Goal: Communication & Community: Answer question/provide support

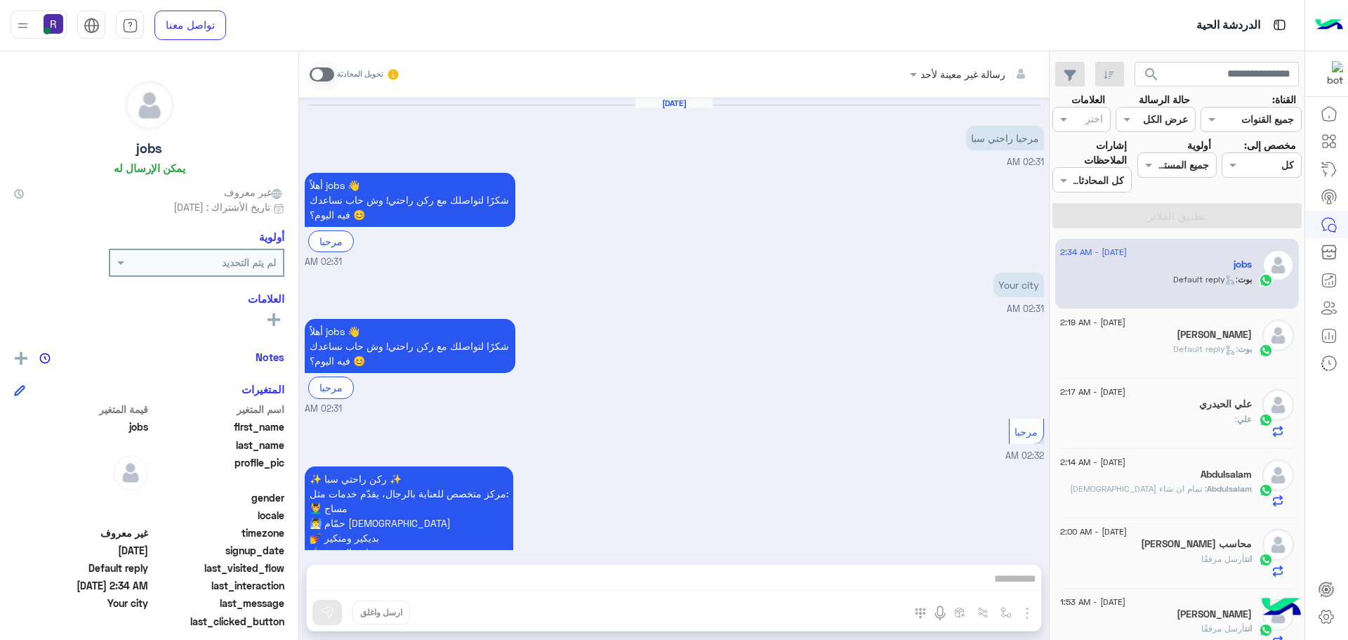
scroll to position [562, 0]
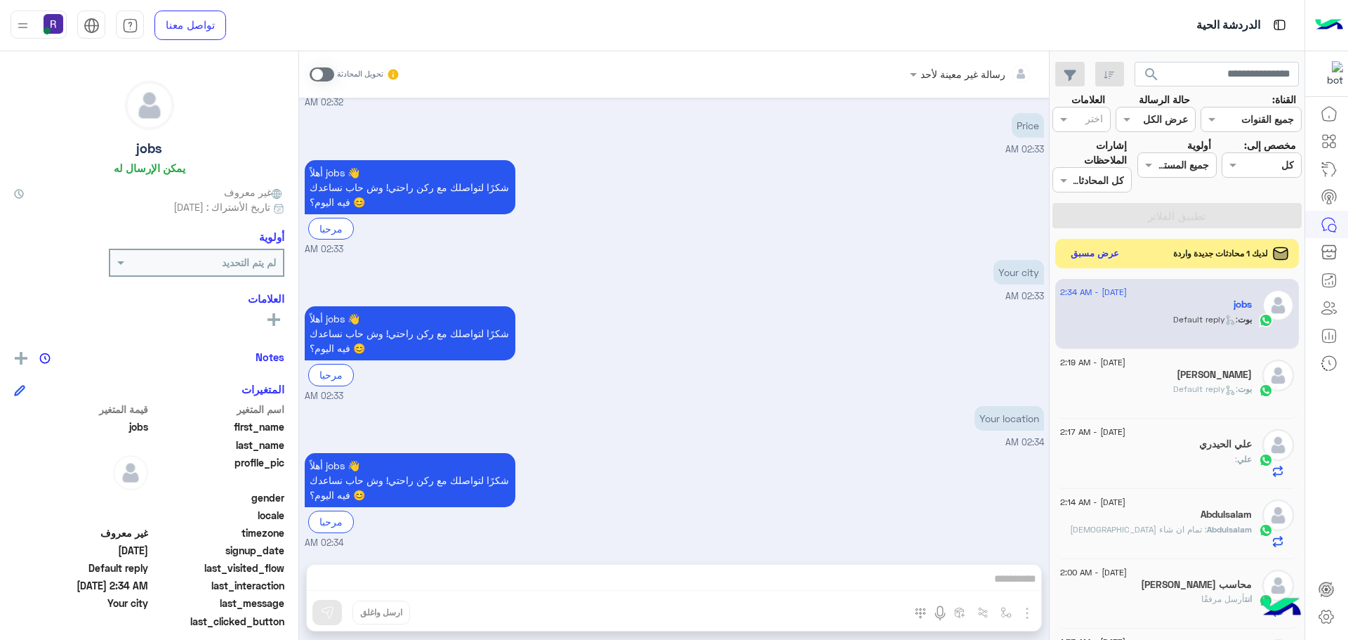
click at [1104, 256] on button "عرض مسبق" at bounding box center [1095, 253] width 59 height 19
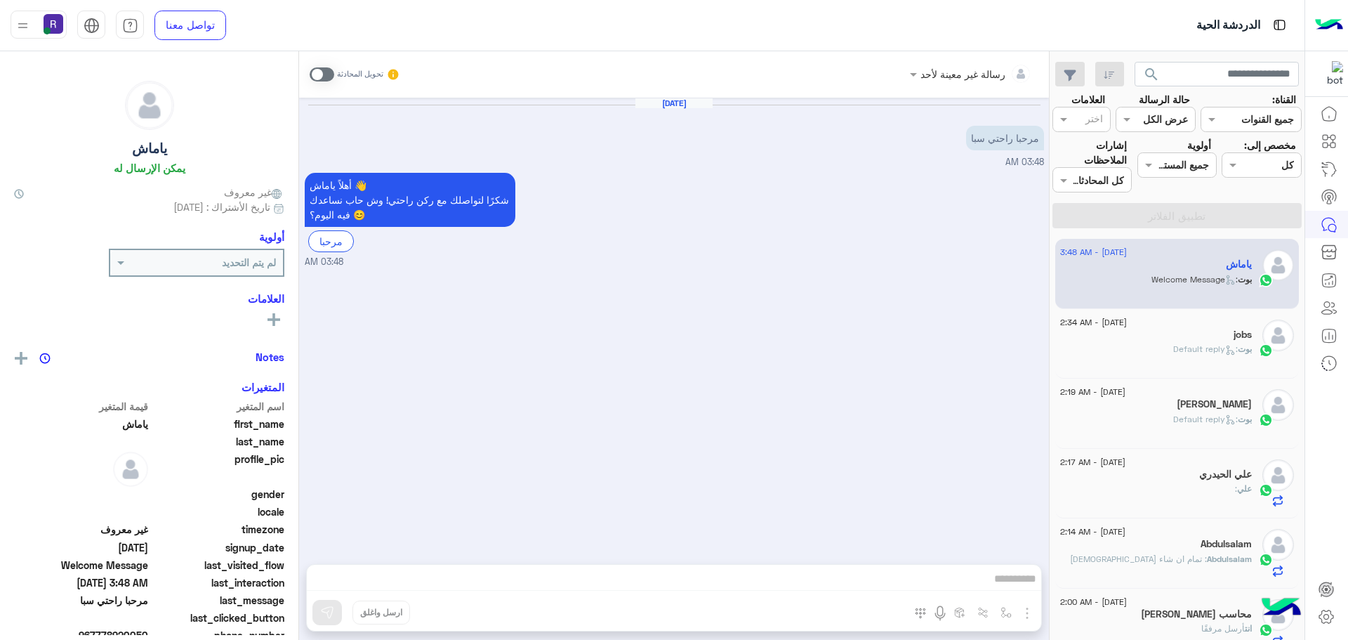
click at [1149, 349] on div "[PERSON_NAME] : Default reply" at bounding box center [1156, 355] width 192 height 25
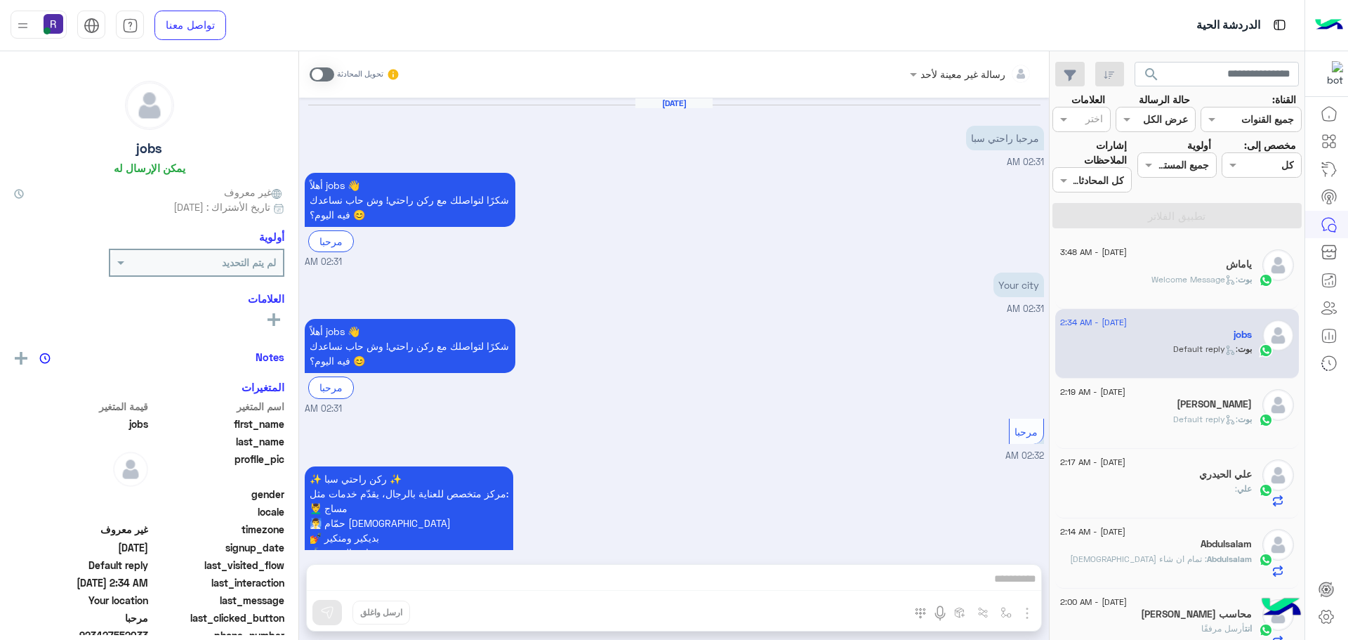
scroll to position [562, 0]
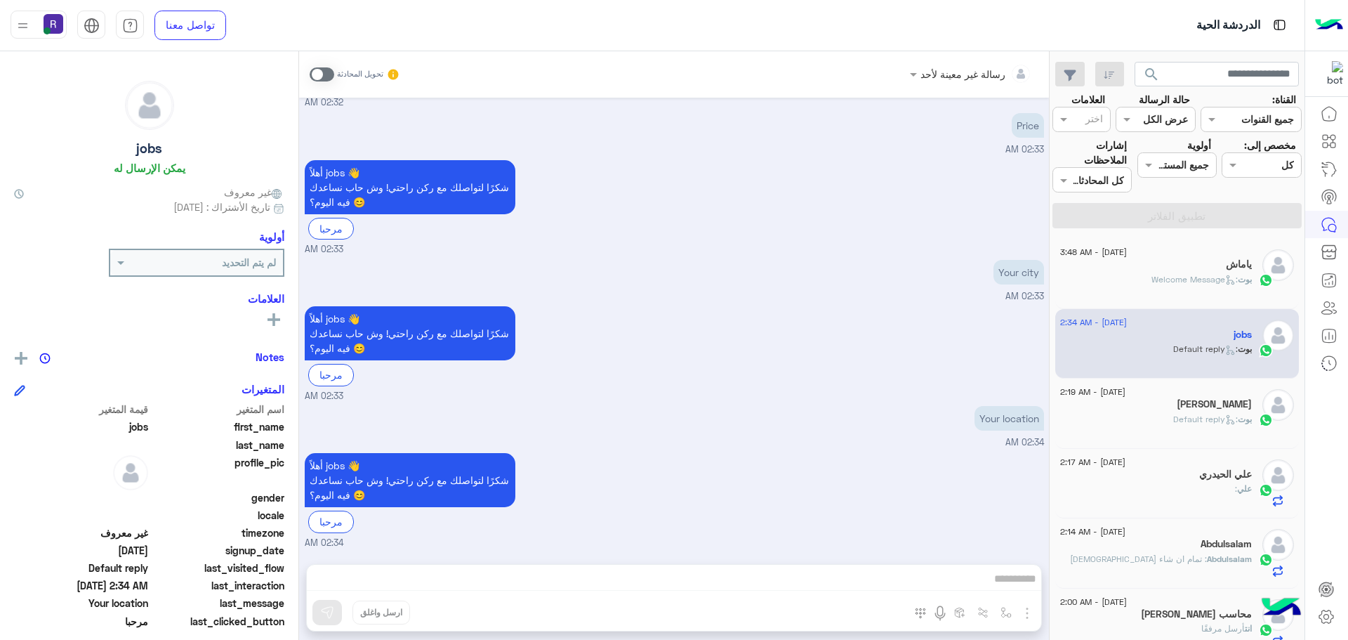
click at [1163, 286] on div "بوت : Welcome Message" at bounding box center [1156, 285] width 192 height 25
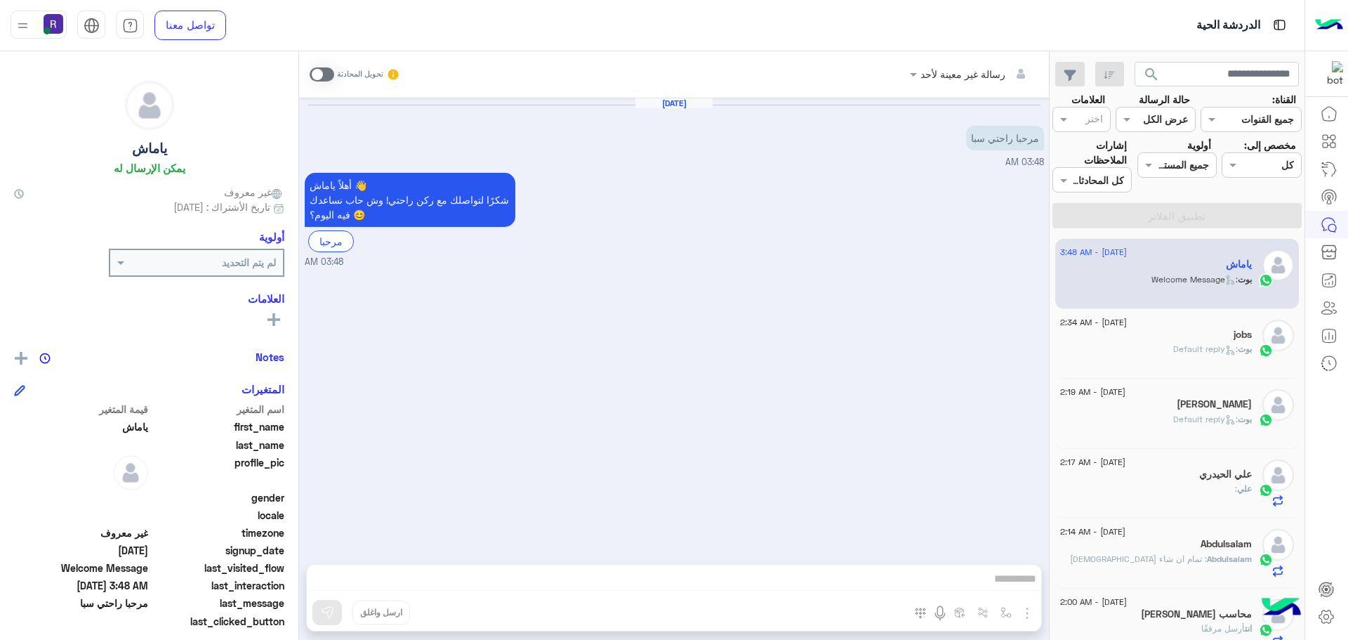
click at [1159, 479] on div "علي الحيدري" at bounding box center [1156, 475] width 192 height 15
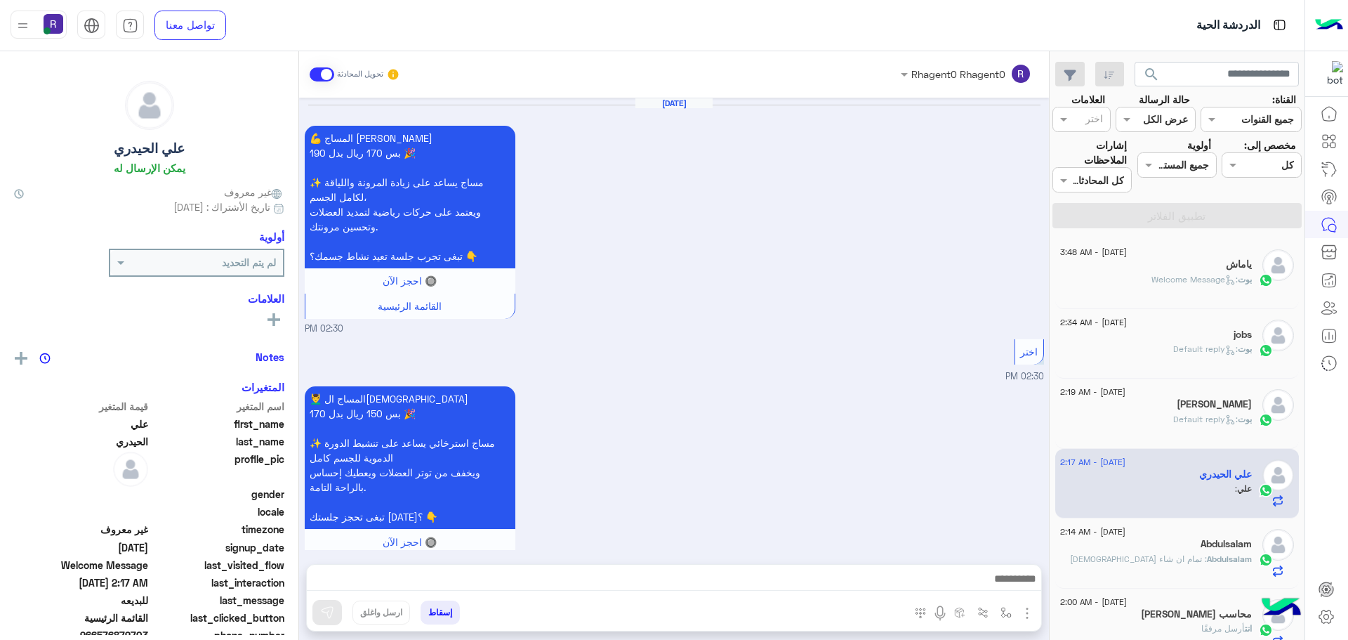
scroll to position [1418, 0]
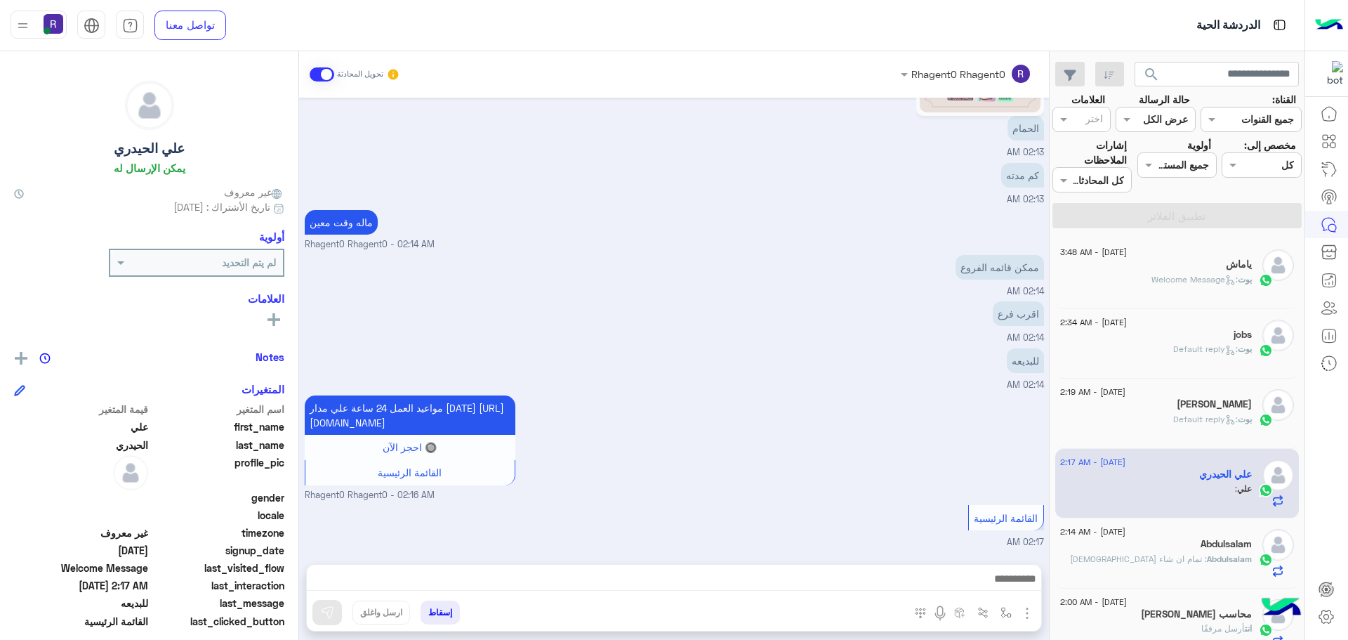
click at [1142, 274] on div "بوت : Welcome Message" at bounding box center [1156, 285] width 192 height 25
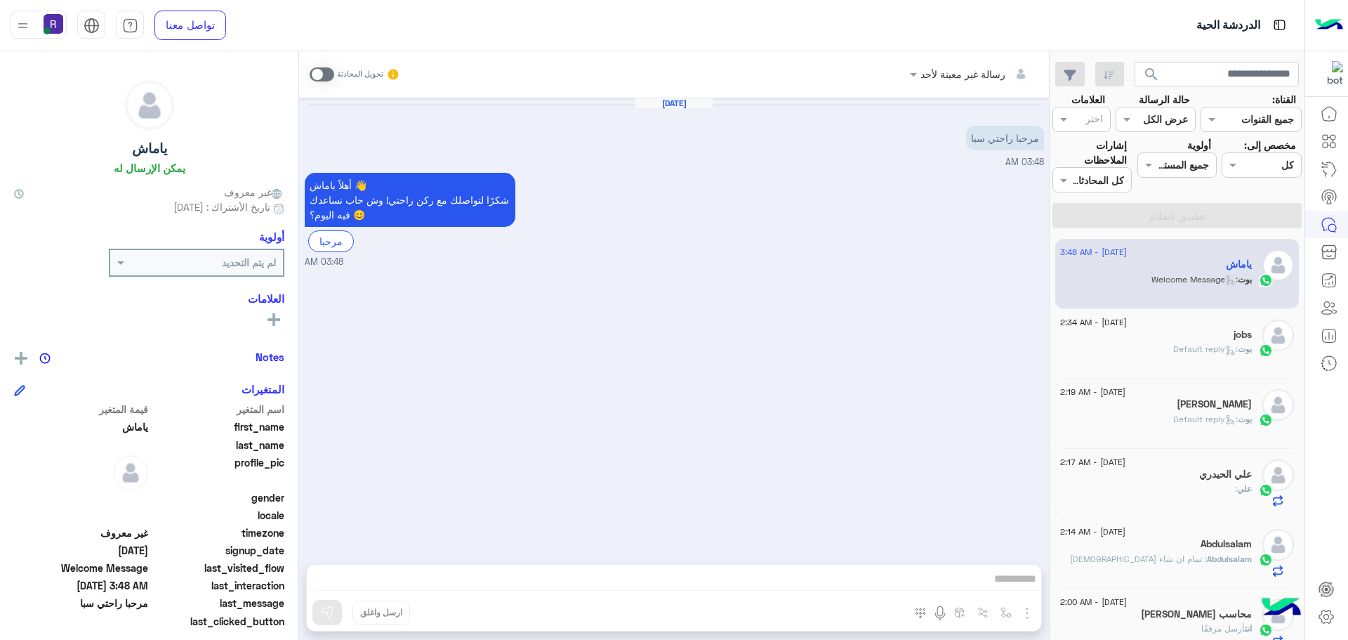
click at [1198, 351] on span ": Default reply" at bounding box center [1205, 348] width 65 height 11
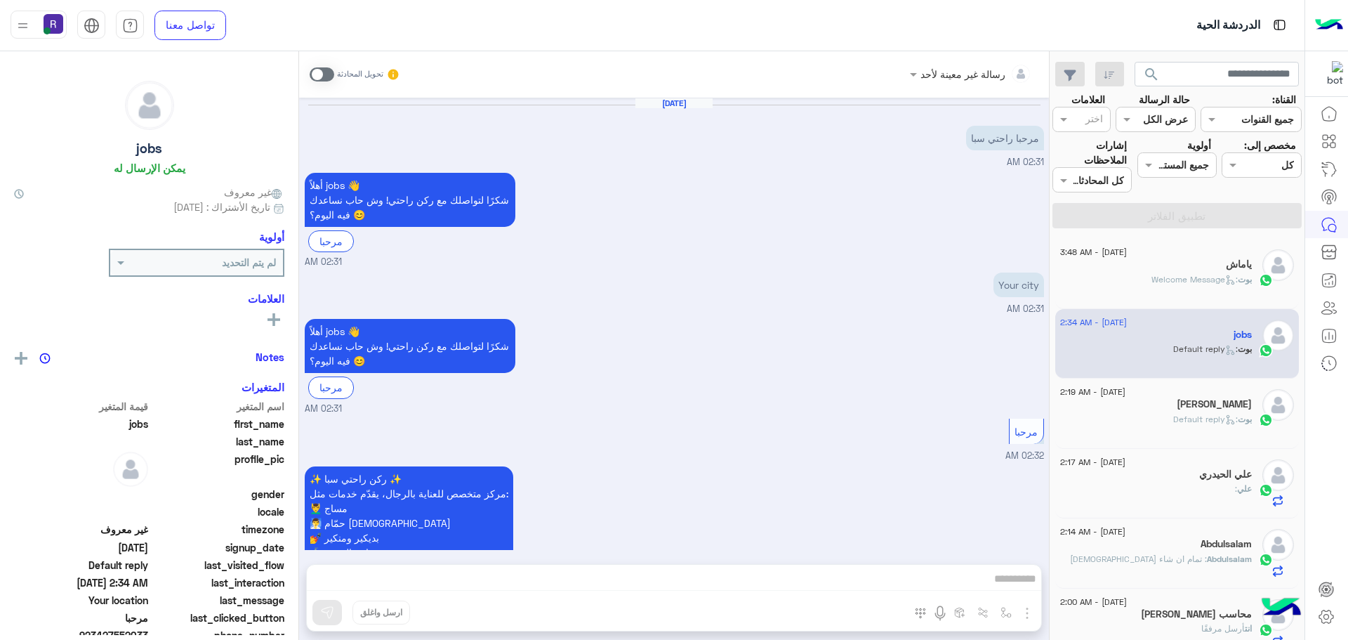
scroll to position [562, 0]
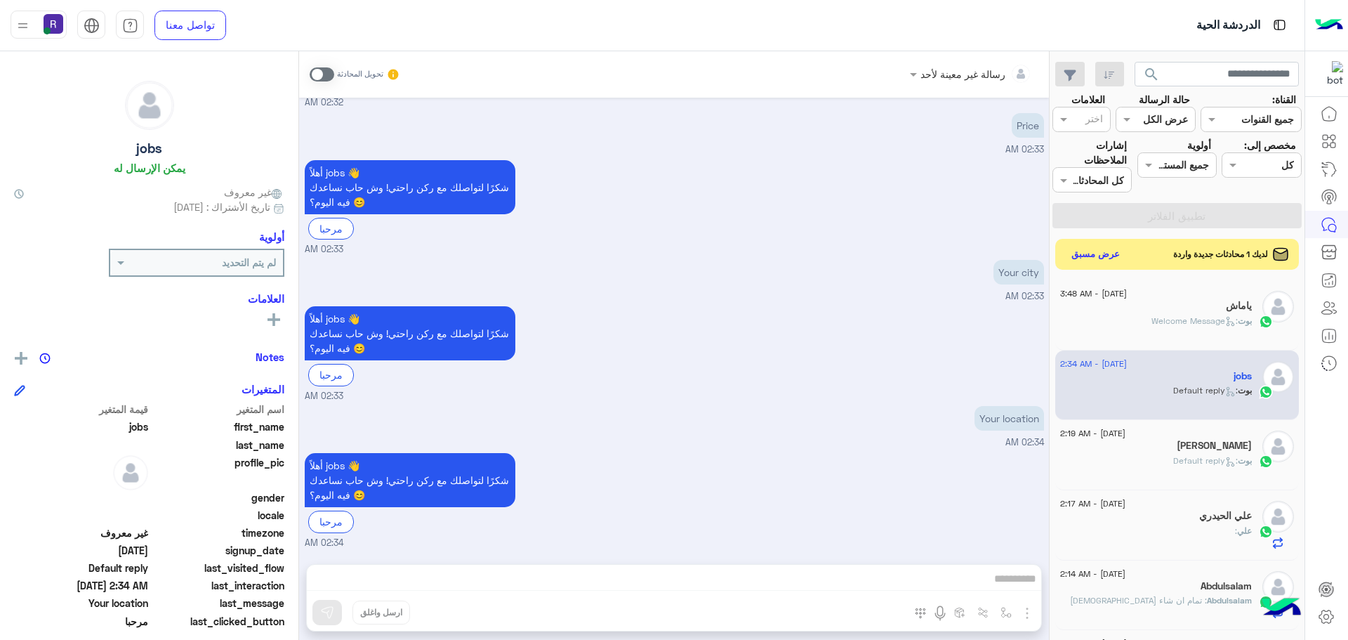
click at [1146, 263] on div "لديك 1 محادثات جديدة واردة عرض مسبق" at bounding box center [1177, 254] width 244 height 31
click at [1088, 257] on button "عرض مسبق" at bounding box center [1095, 253] width 59 height 19
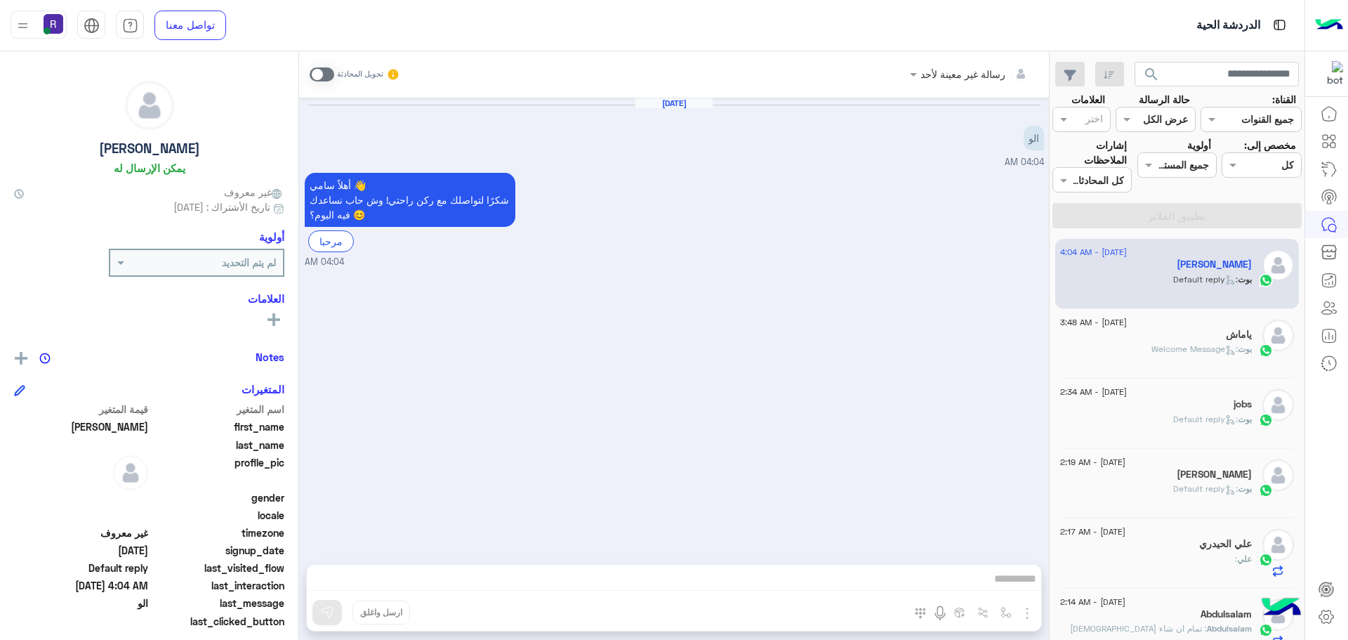
click at [330, 74] on span at bounding box center [322, 74] width 25 height 14
click at [1026, 619] on img "button" at bounding box center [1027, 613] width 17 height 17
click at [1008, 586] on span "الصور" at bounding box center [1000, 582] width 26 height 16
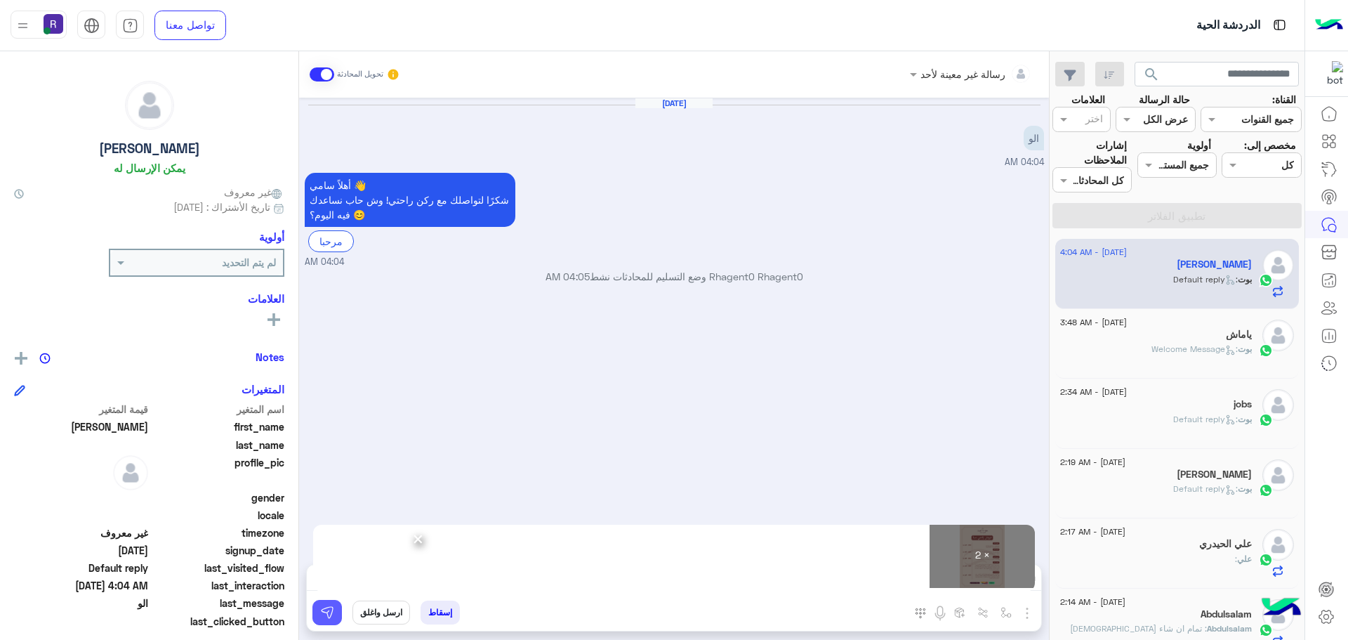
click at [328, 616] on img at bounding box center [327, 612] width 14 height 14
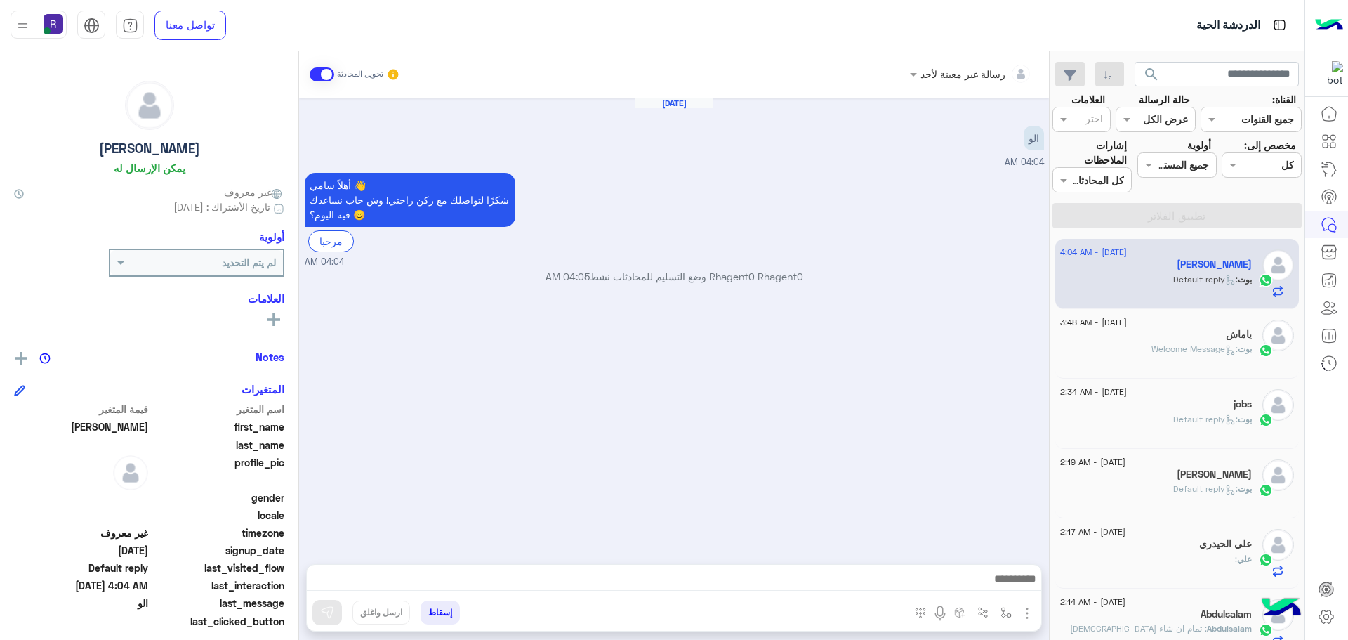
click at [1225, 347] on icon at bounding box center [1230, 350] width 11 height 11
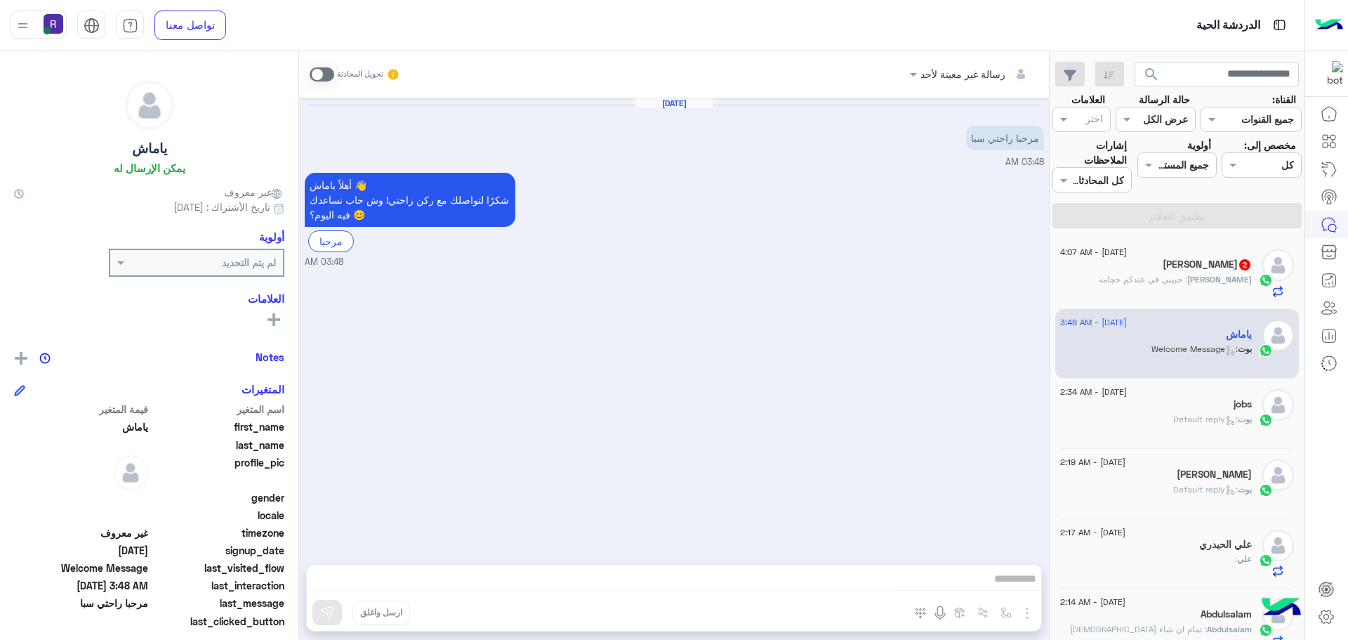
click at [1187, 276] on span ": حبيبي في عندكم حجامه" at bounding box center [1143, 279] width 88 height 11
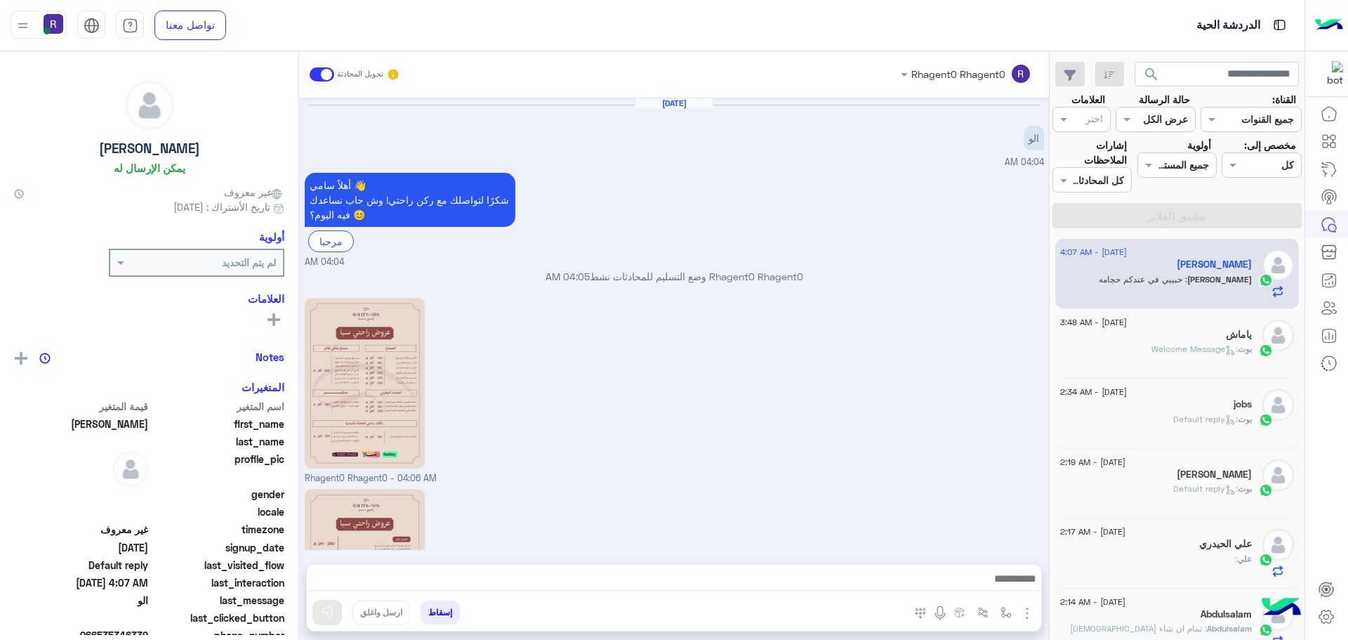
scroll to position [246, 0]
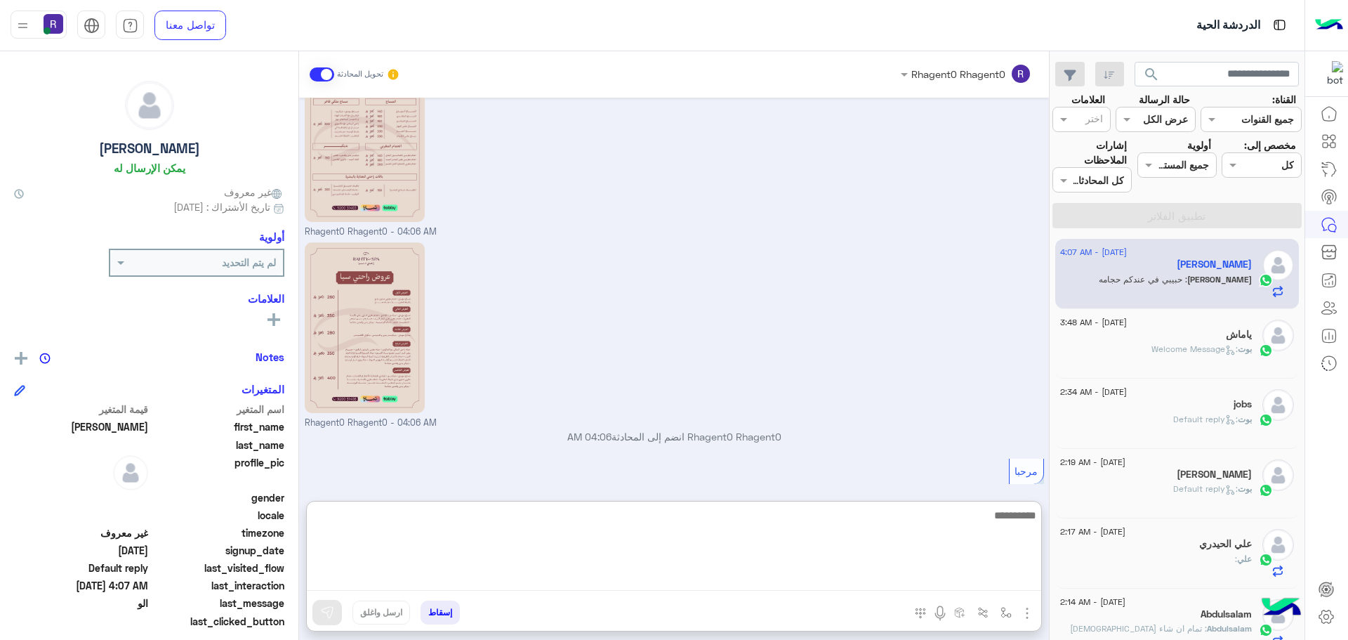
click at [754, 581] on textarea at bounding box center [674, 548] width 734 height 84
type textarea "**"
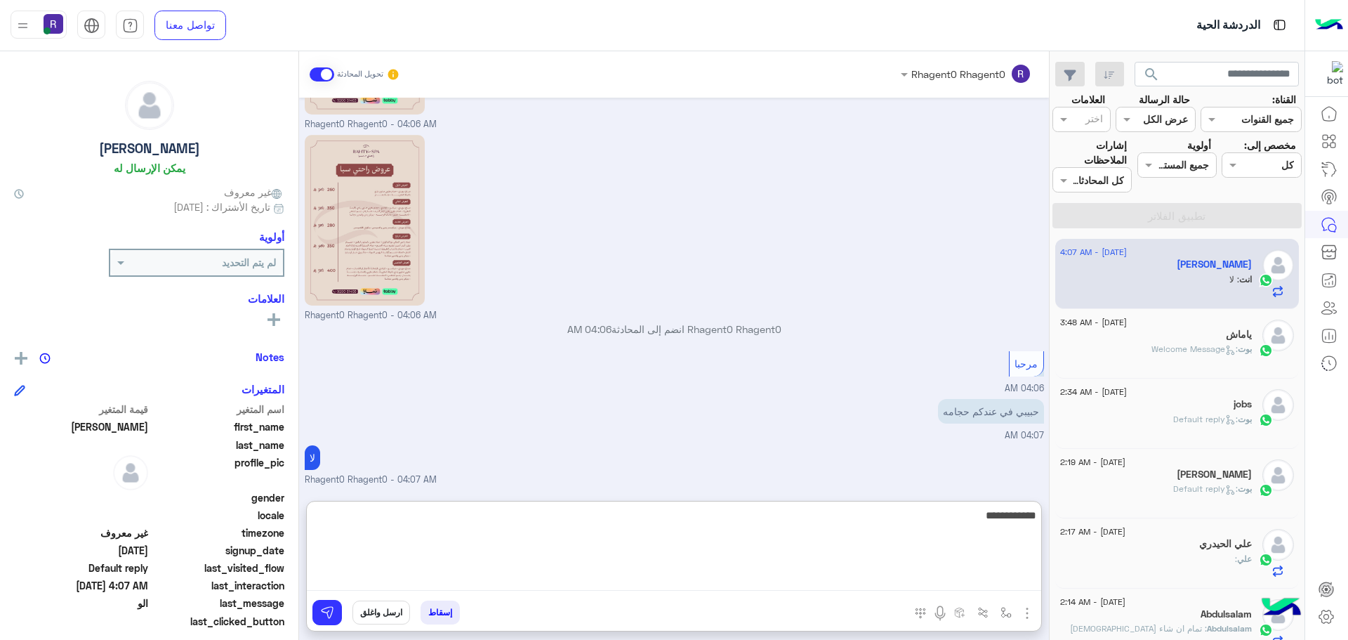
type textarea "**********"
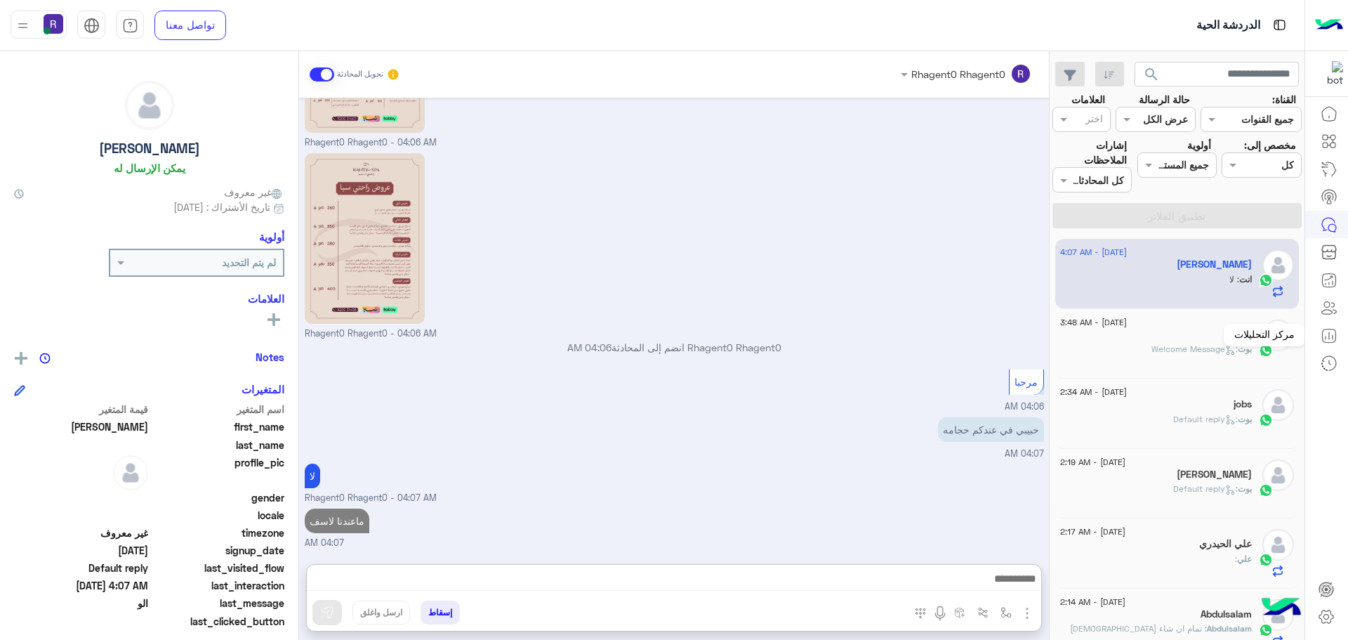
click at [1230, 342] on div "ياماش" at bounding box center [1156, 336] width 192 height 15
